Goal: Communication & Community: Answer question/provide support

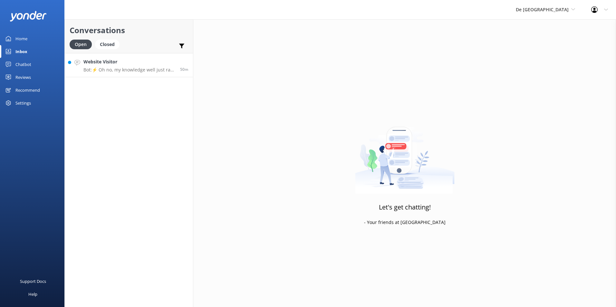
click at [112, 59] on h4 "Website Visitor" at bounding box center [129, 61] width 92 height 7
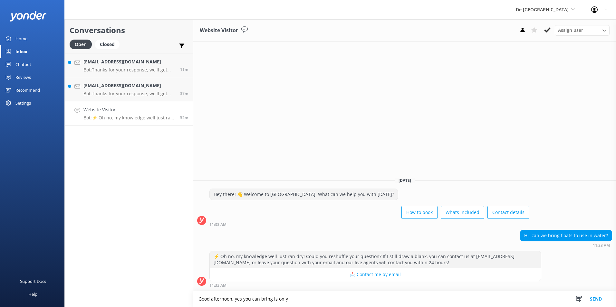
click at [289, 299] on textarea "Good afternoon, yes you can bring is on y" at bounding box center [404, 299] width 423 height 16
click at [272, 299] on textarea "Good afternoon, yes you can bring is on your own risk" at bounding box center [404, 299] width 423 height 16
click at [332, 297] on textarea "Good afternoon, yes you can bring floats is on your own risk" at bounding box center [404, 299] width 423 height 16
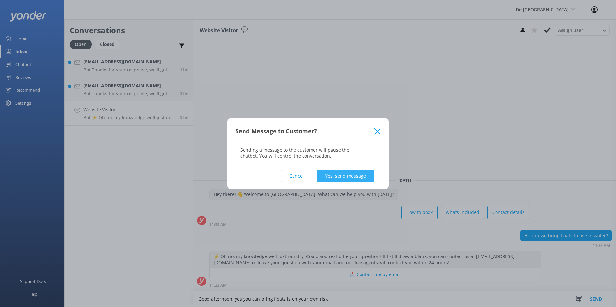
type textarea "Good afternoon, yes you can bring floats is on your own risk"
click at [357, 171] on button "Yes, send message" at bounding box center [345, 176] width 57 height 13
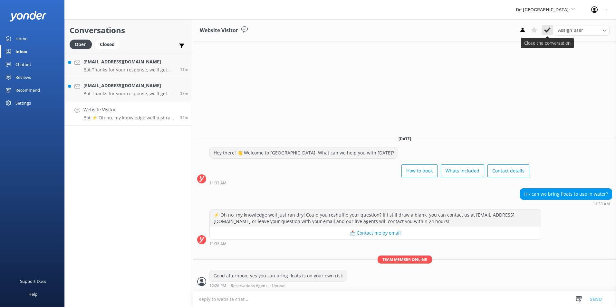
click at [549, 28] on icon at bounding box center [547, 30] width 6 height 6
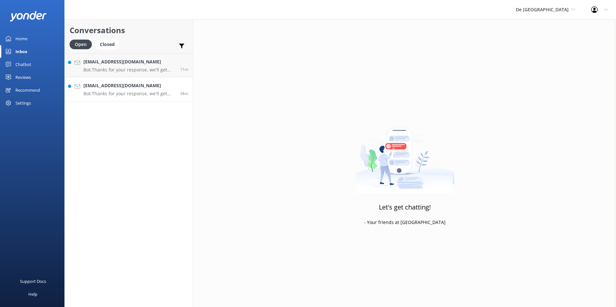
click at [113, 81] on link "[EMAIL_ADDRESS][DOMAIN_NAME] Bot: Thanks for your response, we'll get back to y…" at bounding box center [129, 89] width 128 height 24
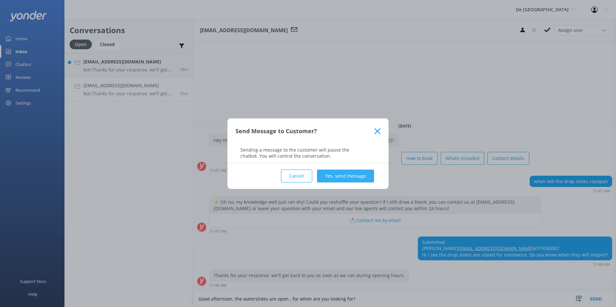
type textarea "Good afternoon, the waterslides are open , for when are you looking for?"
click at [342, 173] on button "Yes, send message" at bounding box center [345, 176] width 57 height 13
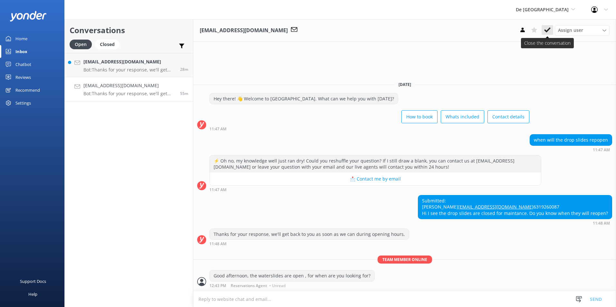
click at [548, 28] on icon at bounding box center [547, 30] width 6 height 6
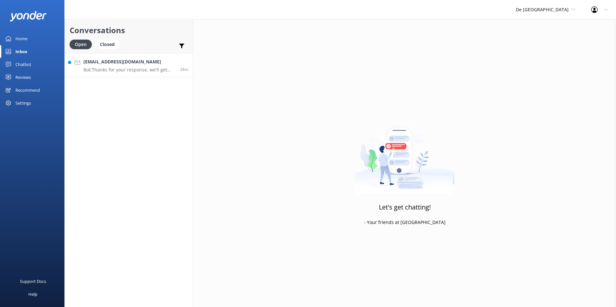
click at [125, 62] on h4 "[EMAIL_ADDRESS][DOMAIN_NAME]" at bounding box center [129, 61] width 92 height 7
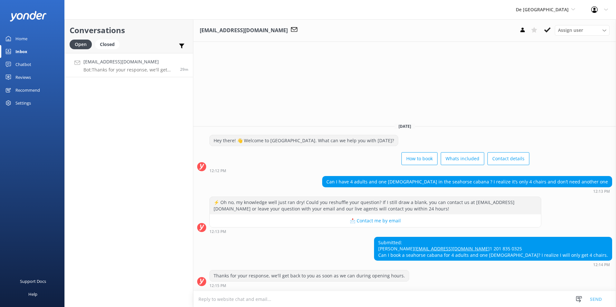
click at [229, 300] on textarea at bounding box center [404, 300] width 423 height 16
type textarea "D"
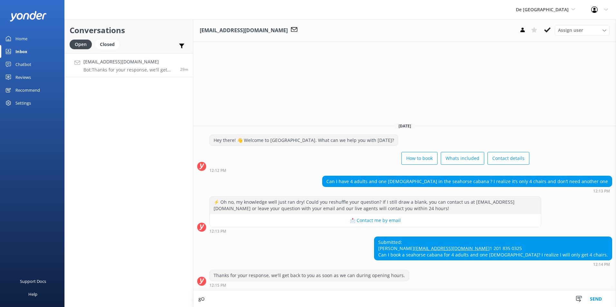
type textarea "g"
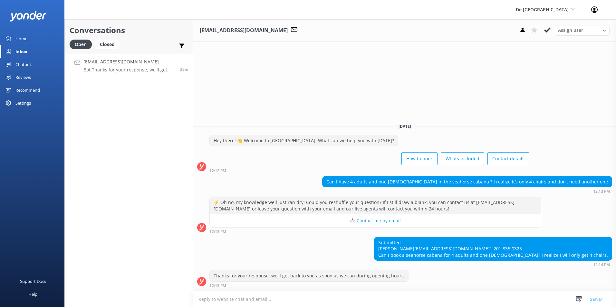
type textarea "g"
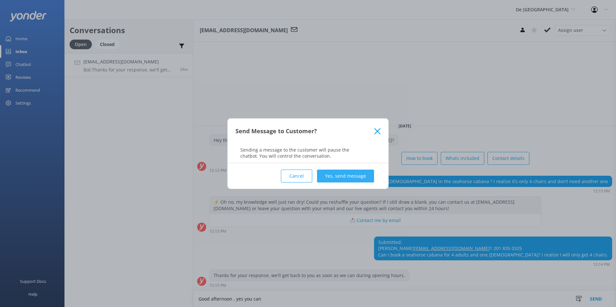
type textarea "Good afternoon , yes you can"
click at [342, 172] on button "Yes, send message" at bounding box center [345, 176] width 57 height 13
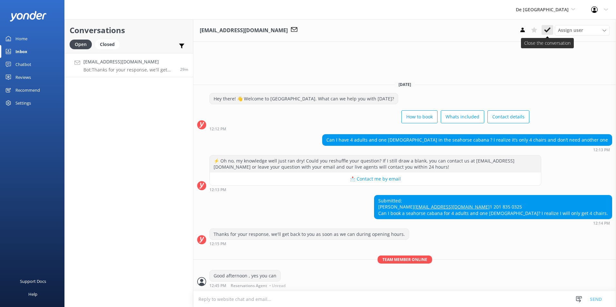
click at [548, 29] on icon at bounding box center [547, 30] width 6 height 6
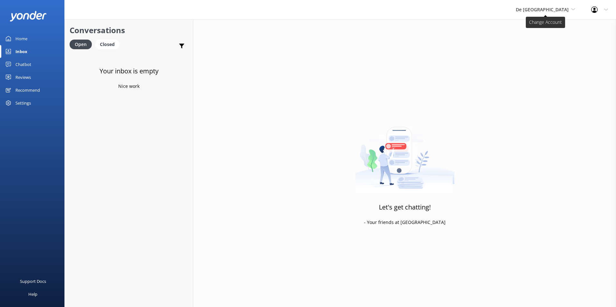
click at [558, 6] on span "De [GEOGRAPHIC_DATA]" at bounding box center [542, 9] width 53 height 6
click at [553, 40] on link "Aruba's Activities Expert" at bounding box center [540, 42] width 64 height 15
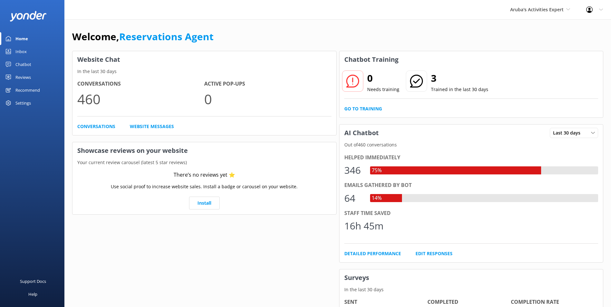
click at [35, 49] on link "Inbox" at bounding box center [32, 51] width 64 height 13
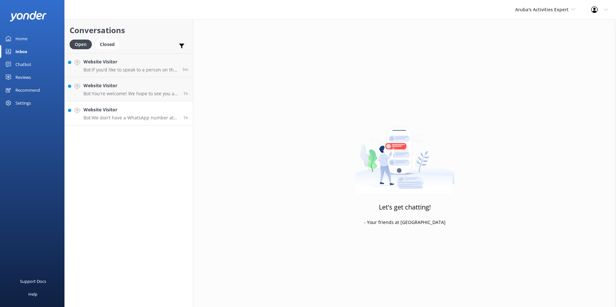
click at [125, 111] on h4 "Website Visitor" at bounding box center [130, 109] width 95 height 7
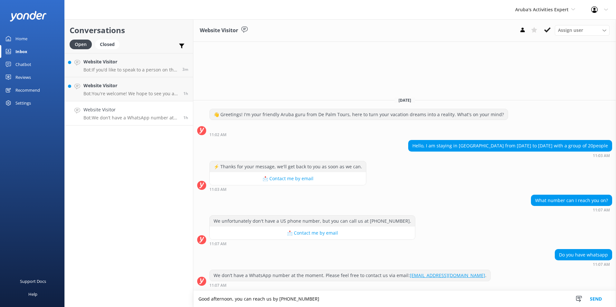
click at [278, 298] on textarea "Good afternoon, you can reach us by [PHONE_NUMBER]" at bounding box center [404, 299] width 423 height 16
click at [350, 303] on textarea "Good afternoon, you can reach us by [PHONE_NUMBER]" at bounding box center [404, 299] width 423 height 16
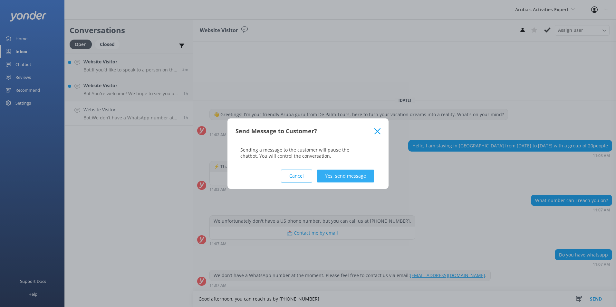
type textarea "Good afternoon, you can reach us by [PHONE_NUMBER]"
click at [326, 175] on button "Yes, send message" at bounding box center [345, 176] width 57 height 13
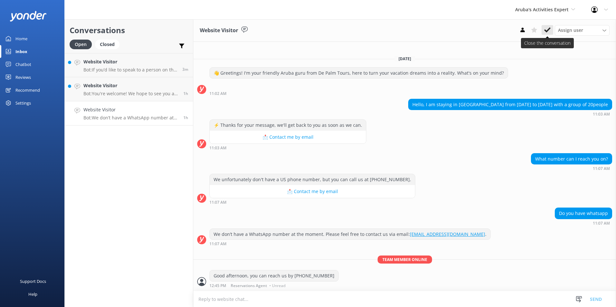
click at [548, 28] on icon at bounding box center [547, 30] width 6 height 6
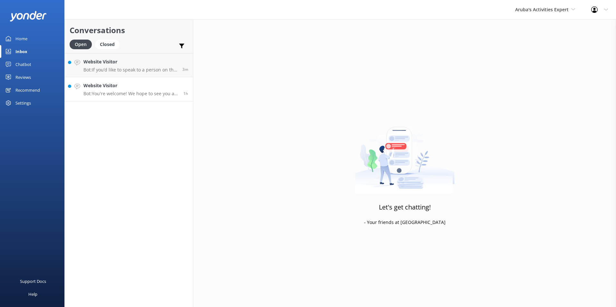
click at [134, 83] on h4 "Website Visitor" at bounding box center [130, 85] width 95 height 7
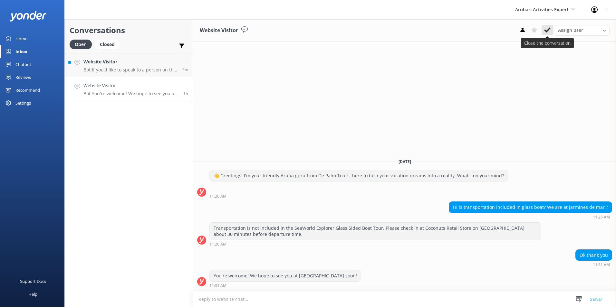
click at [549, 28] on icon at bounding box center [547, 30] width 6 height 6
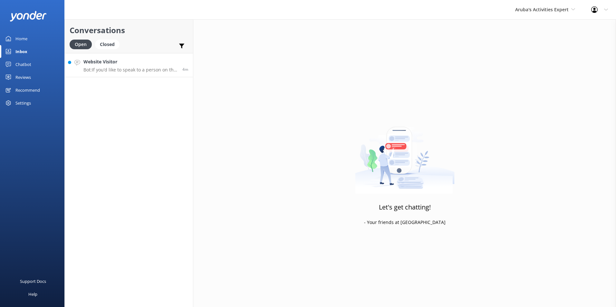
click at [139, 75] on link "Website Visitor Bot: If you’d like to speak to a person on the De Palm team, pl…" at bounding box center [129, 65] width 128 height 24
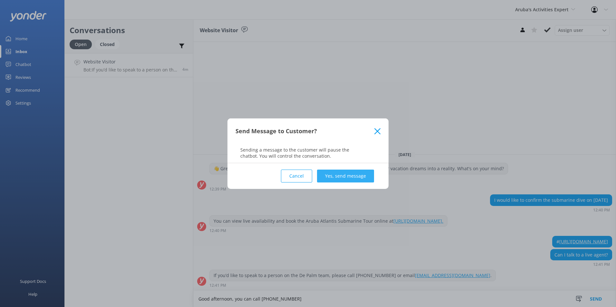
type textarea "Good afternoon, you can call [PHONE_NUMBER]"
click at [351, 172] on button "Yes, send message" at bounding box center [345, 176] width 57 height 13
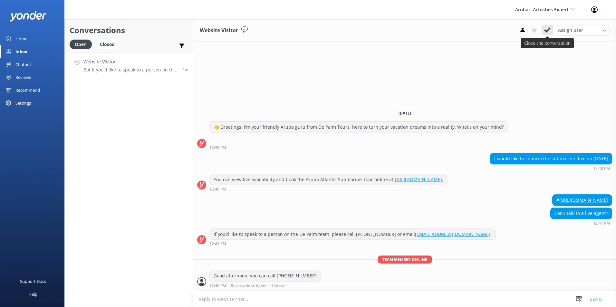
click at [545, 29] on icon at bounding box center [547, 30] width 6 height 6
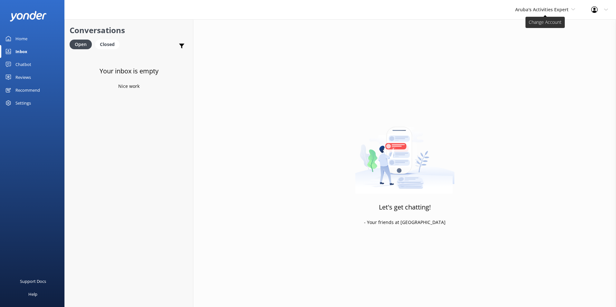
click at [560, 10] on span "Aruba's Activities Expert" at bounding box center [542, 9] width 54 height 6
click at [536, 54] on link "The Captain" at bounding box center [539, 57] width 64 height 15
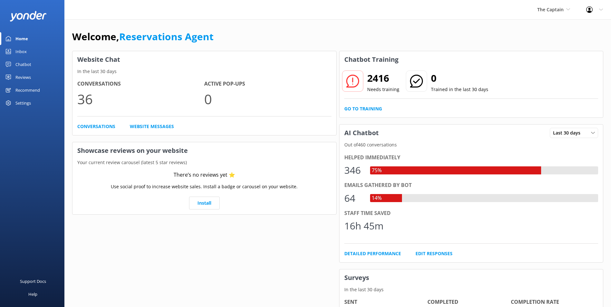
click at [28, 49] on link "Inbox" at bounding box center [32, 51] width 64 height 13
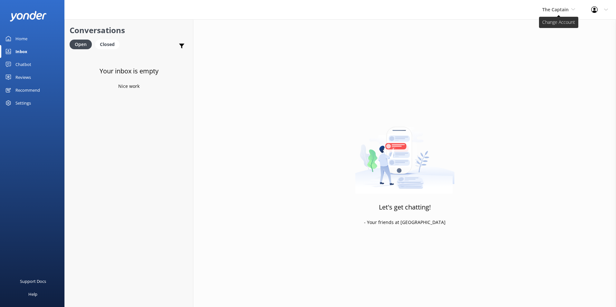
click at [552, 8] on span "The Captain" at bounding box center [555, 9] width 26 height 6
click at [554, 41] on link "Aruba's Activities Expert" at bounding box center [566, 42] width 64 height 15
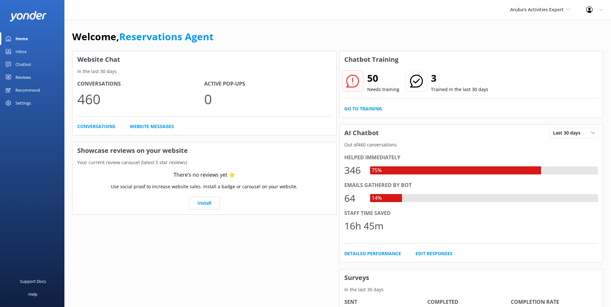
click at [25, 50] on div "Inbox" at bounding box center [20, 51] width 11 height 13
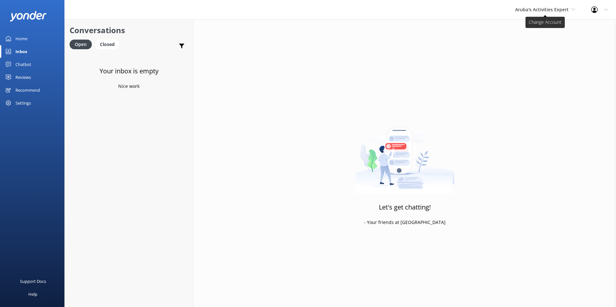
click at [559, 8] on span "Aruba's Activities Expert" at bounding box center [542, 9] width 54 height 6
click at [537, 24] on link "De [GEOGRAPHIC_DATA]" at bounding box center [539, 26] width 64 height 15
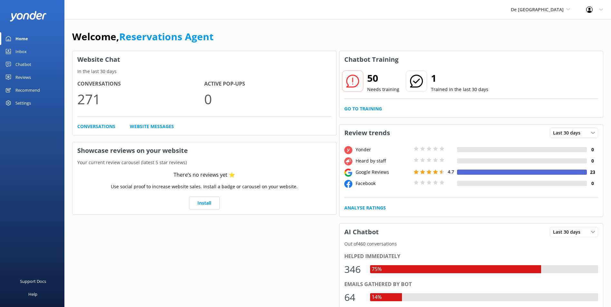
click at [26, 50] on div "Inbox" at bounding box center [20, 51] width 11 height 13
